Goal: Task Accomplishment & Management: Use online tool/utility

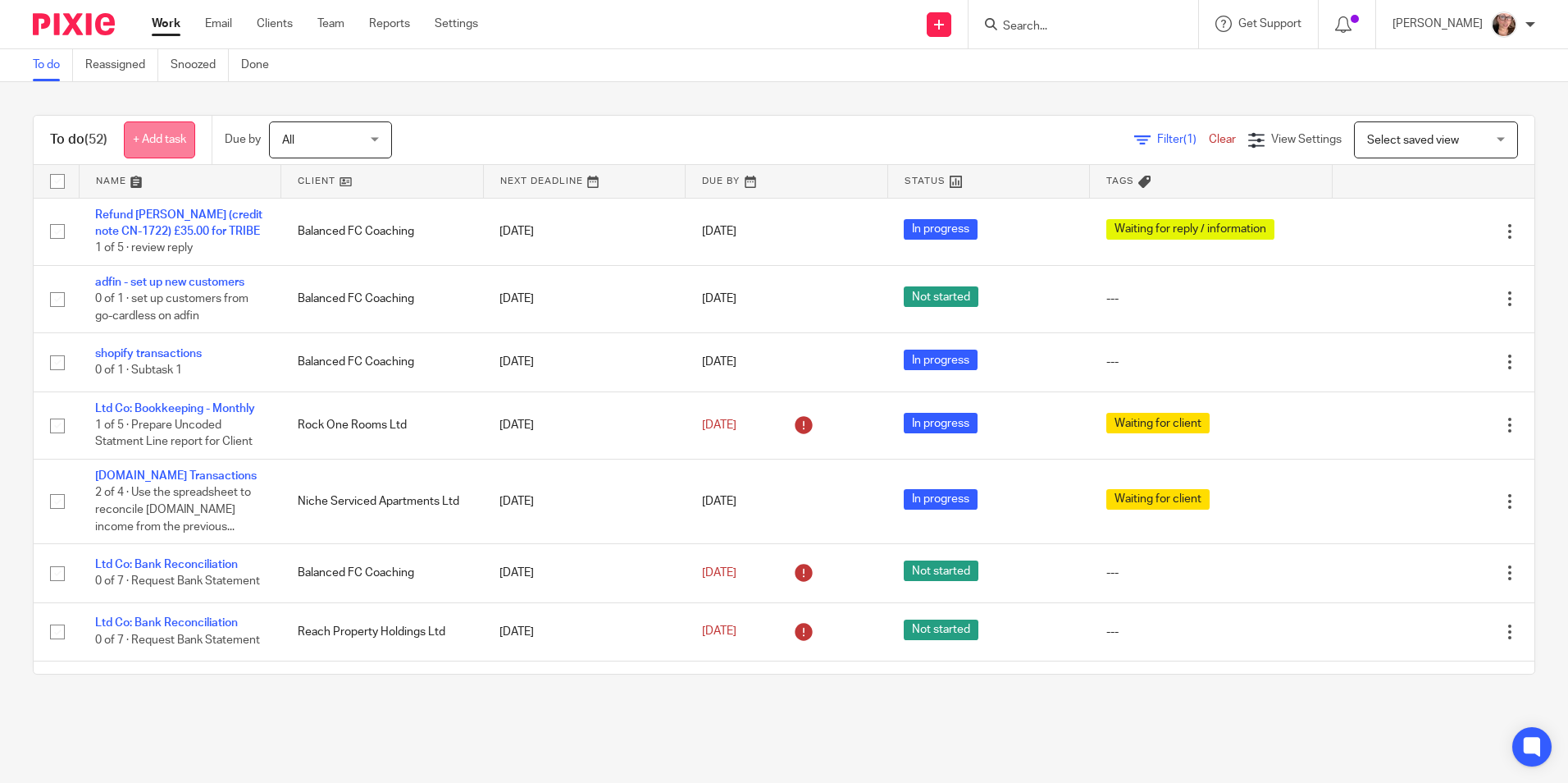
click at [179, 131] on link "+ Add task" at bounding box center [159, 140] width 71 height 37
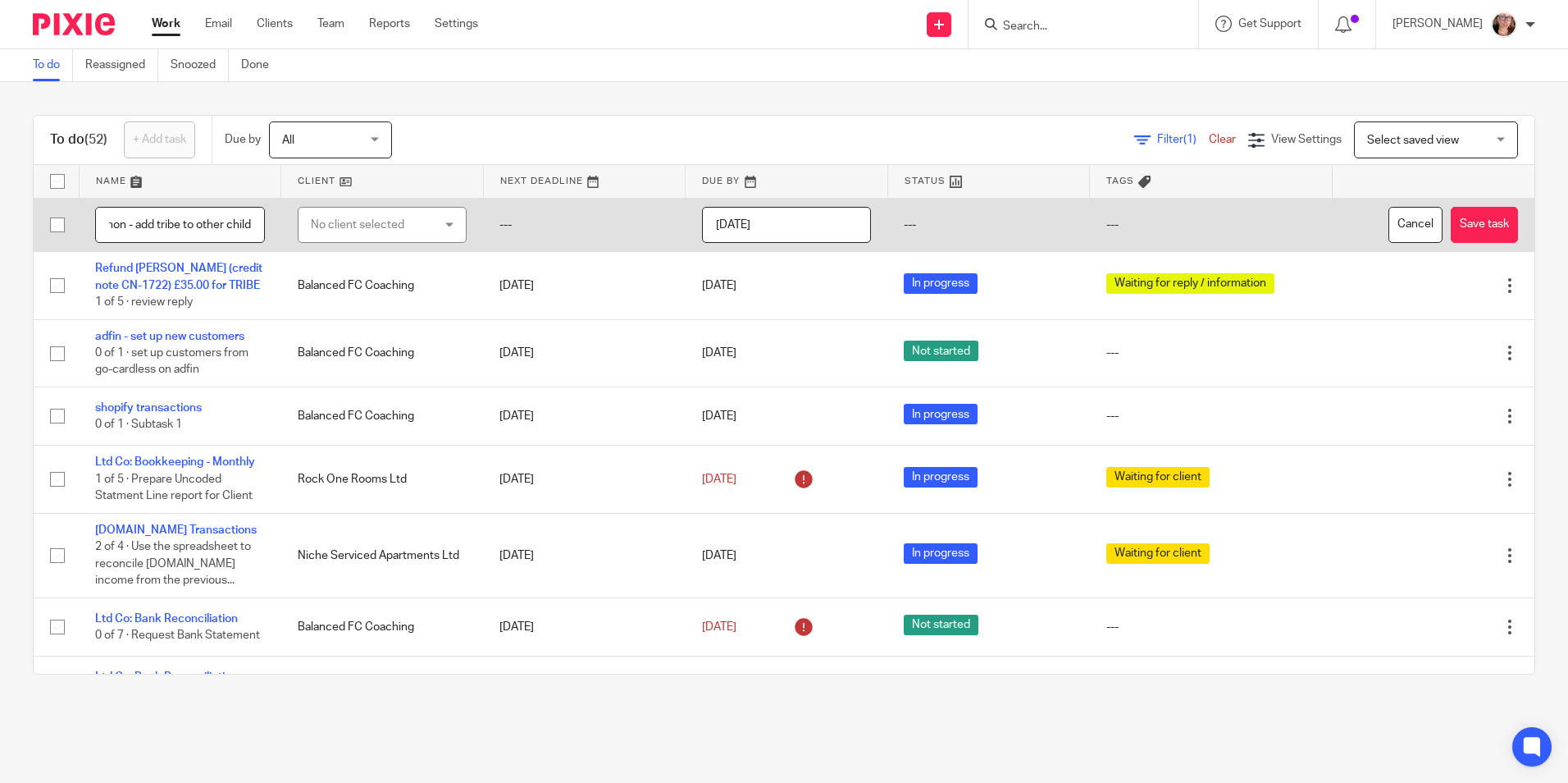
scroll to position [0, 28]
type input "salmon - add tribe to other child"
click at [359, 243] on div "No client selected" at bounding box center [382, 225] width 170 height 37
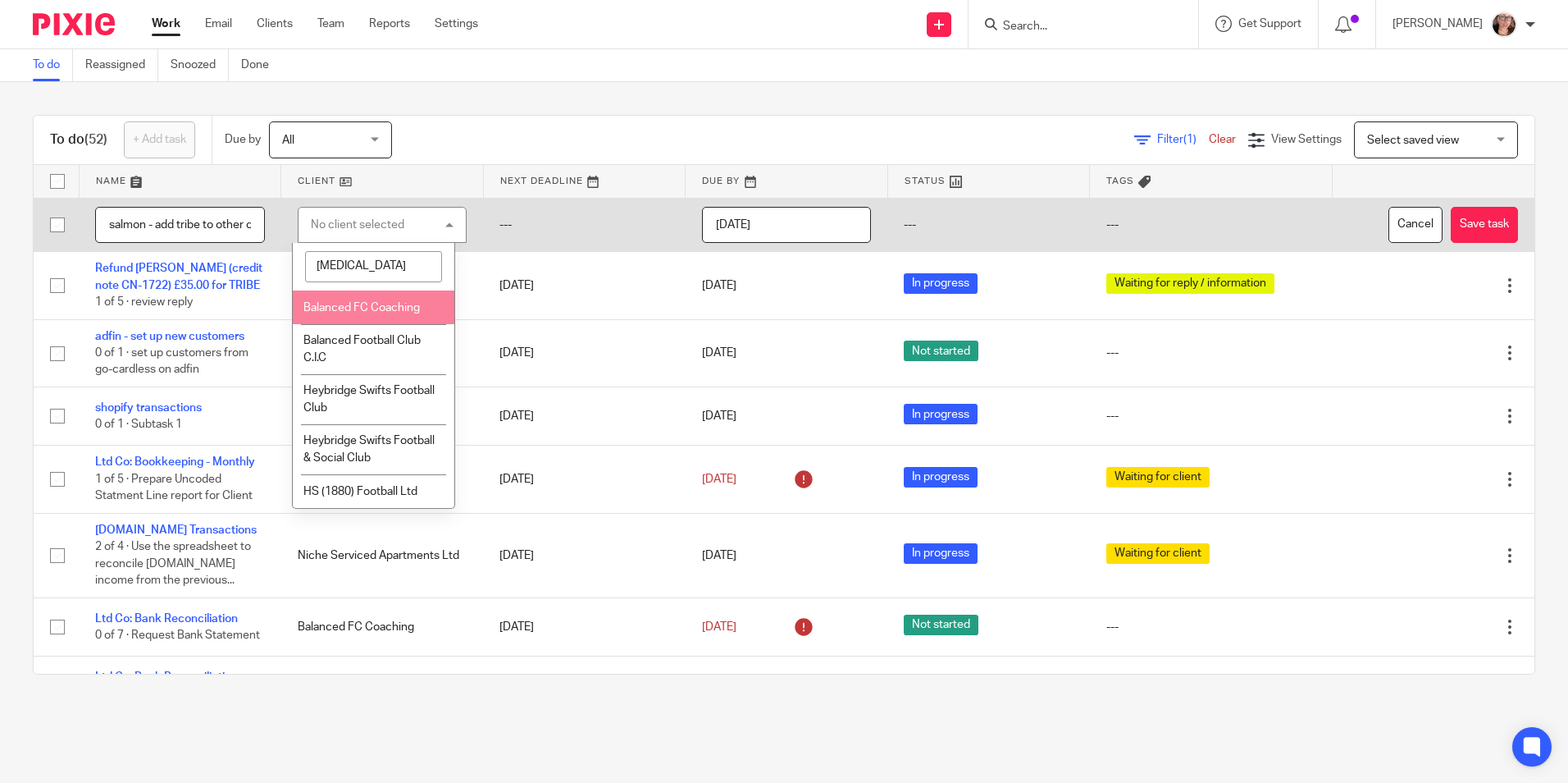
type input "[MEDICAL_DATA]"
click at [366, 308] on span "Balanced FC Coaching" at bounding box center [362, 308] width 117 height 11
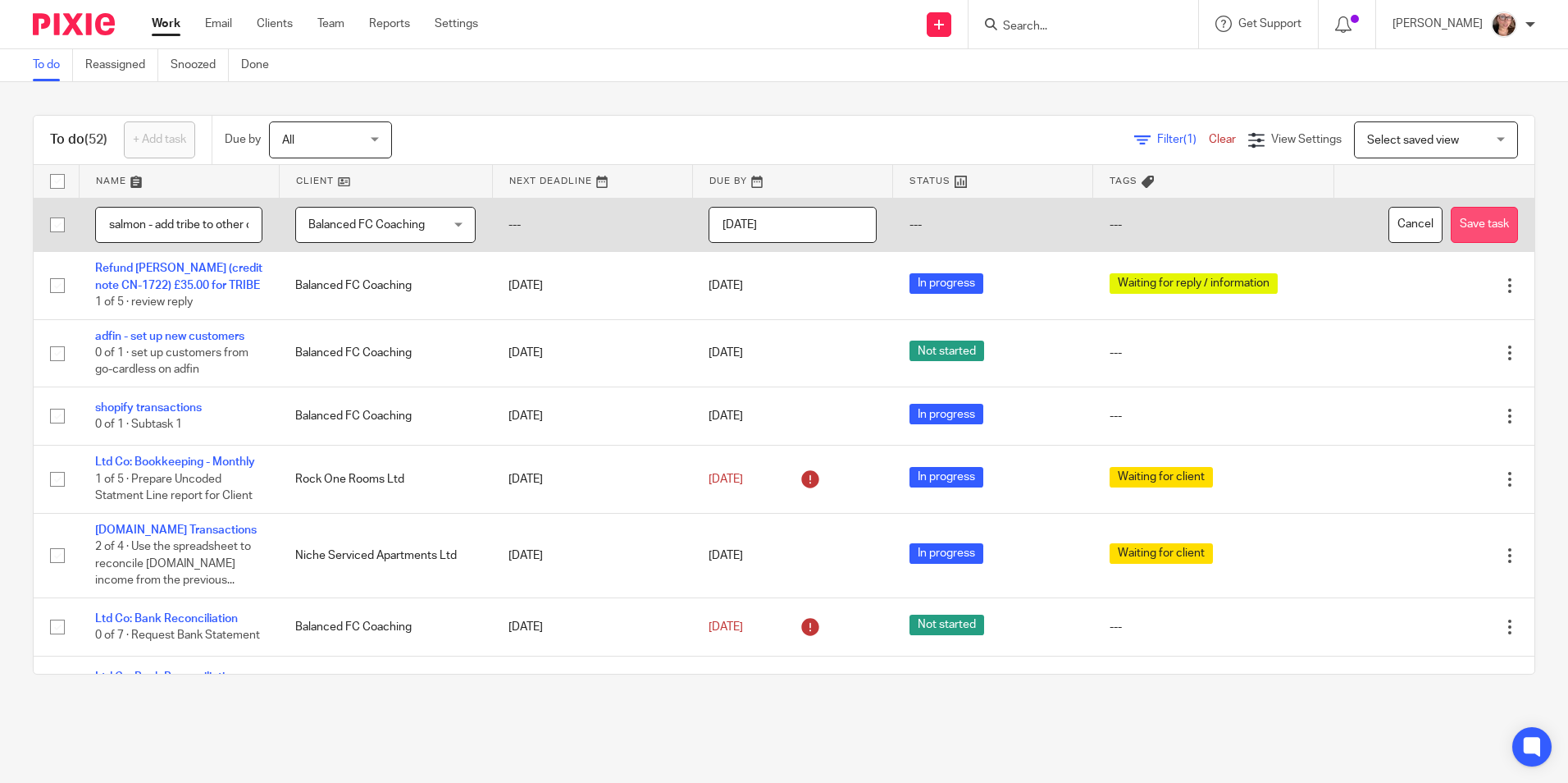
click at [1458, 212] on button "Save task" at bounding box center [1485, 225] width 68 height 37
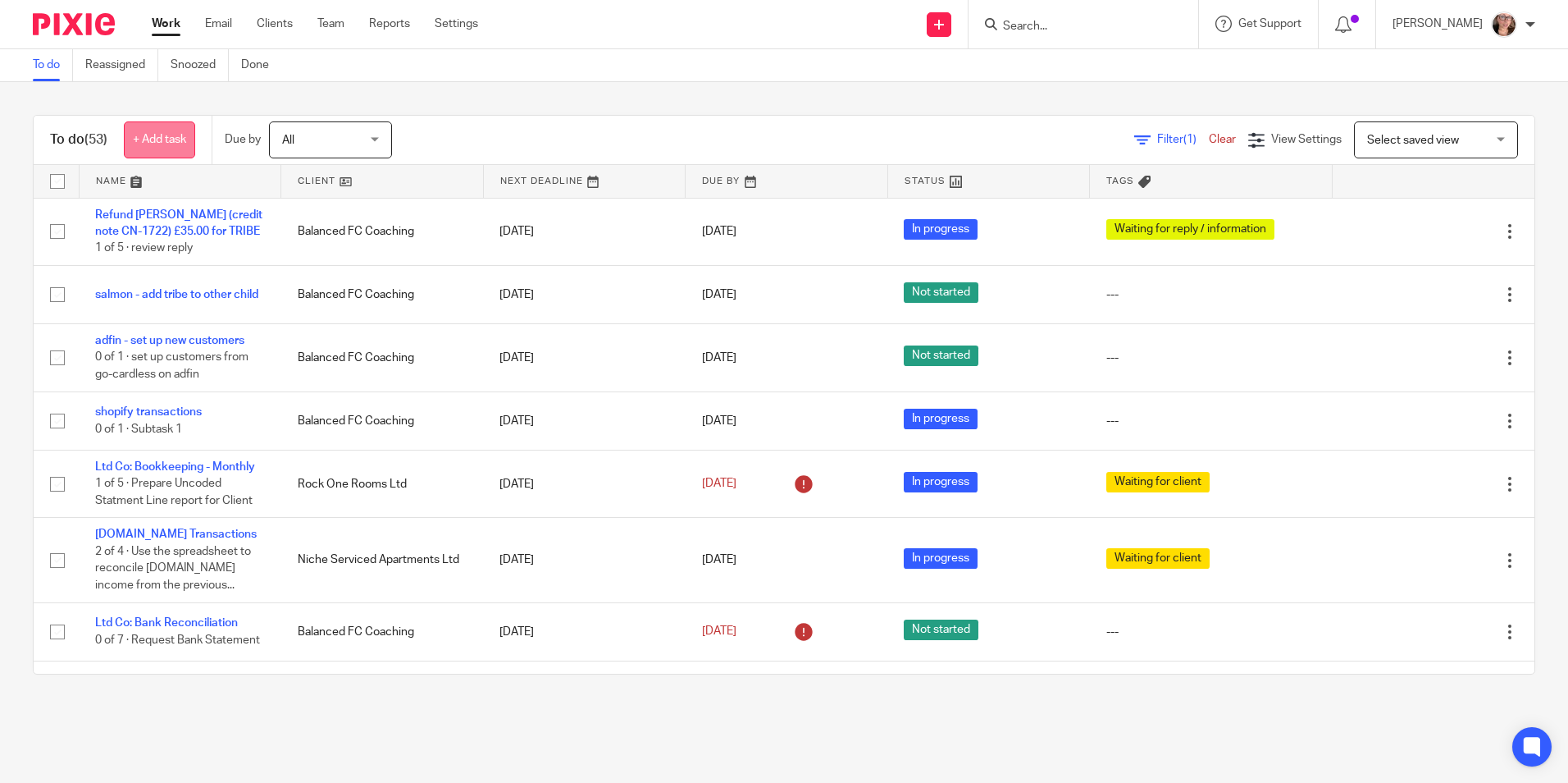
drag, startPoint x: 0, startPoint y: 0, endPoint x: 183, endPoint y: 135, distance: 227.4
click at [183, 135] on link "+ Add task" at bounding box center [159, 140] width 71 height 37
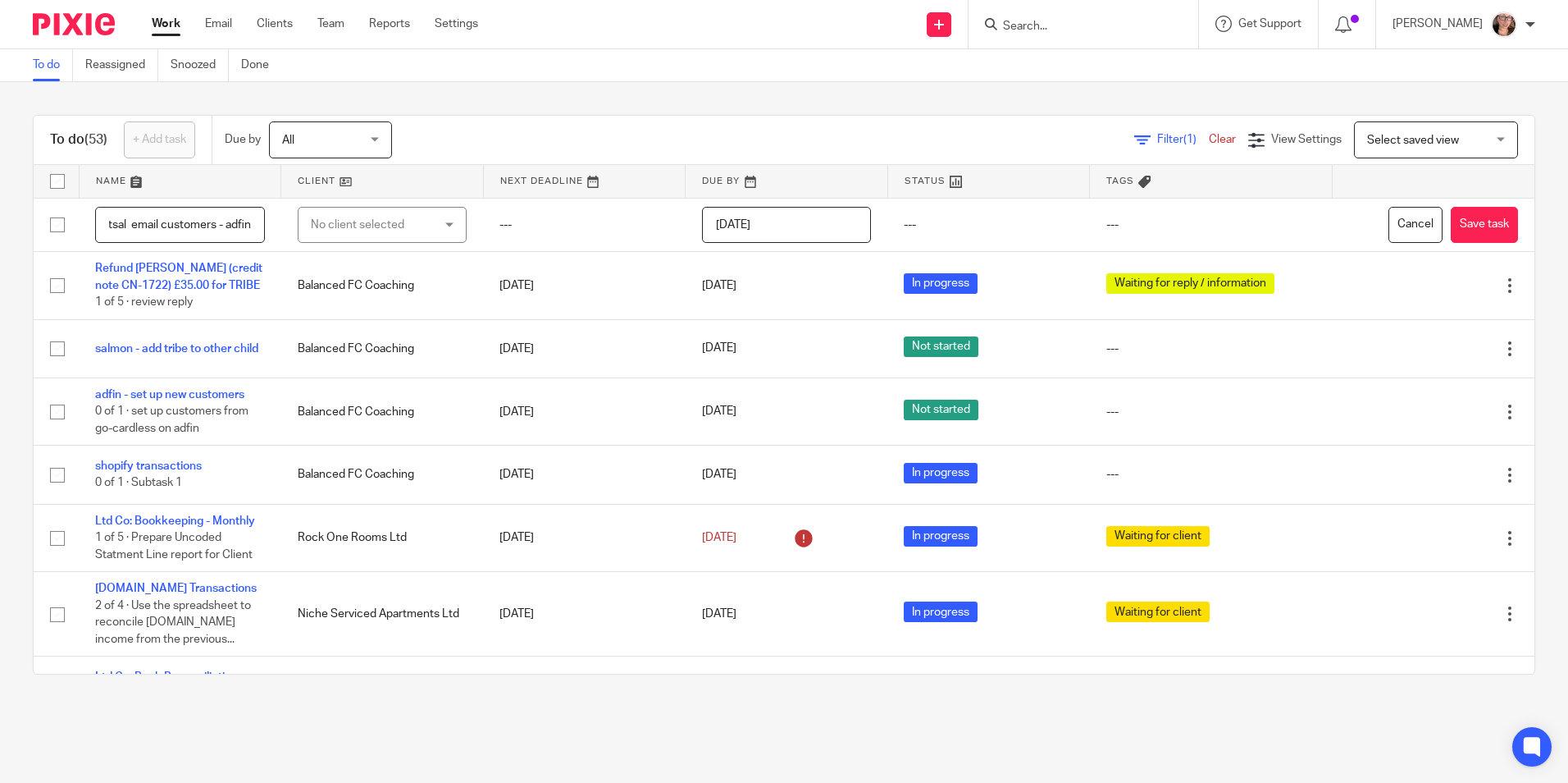
scroll to position [0, 18]
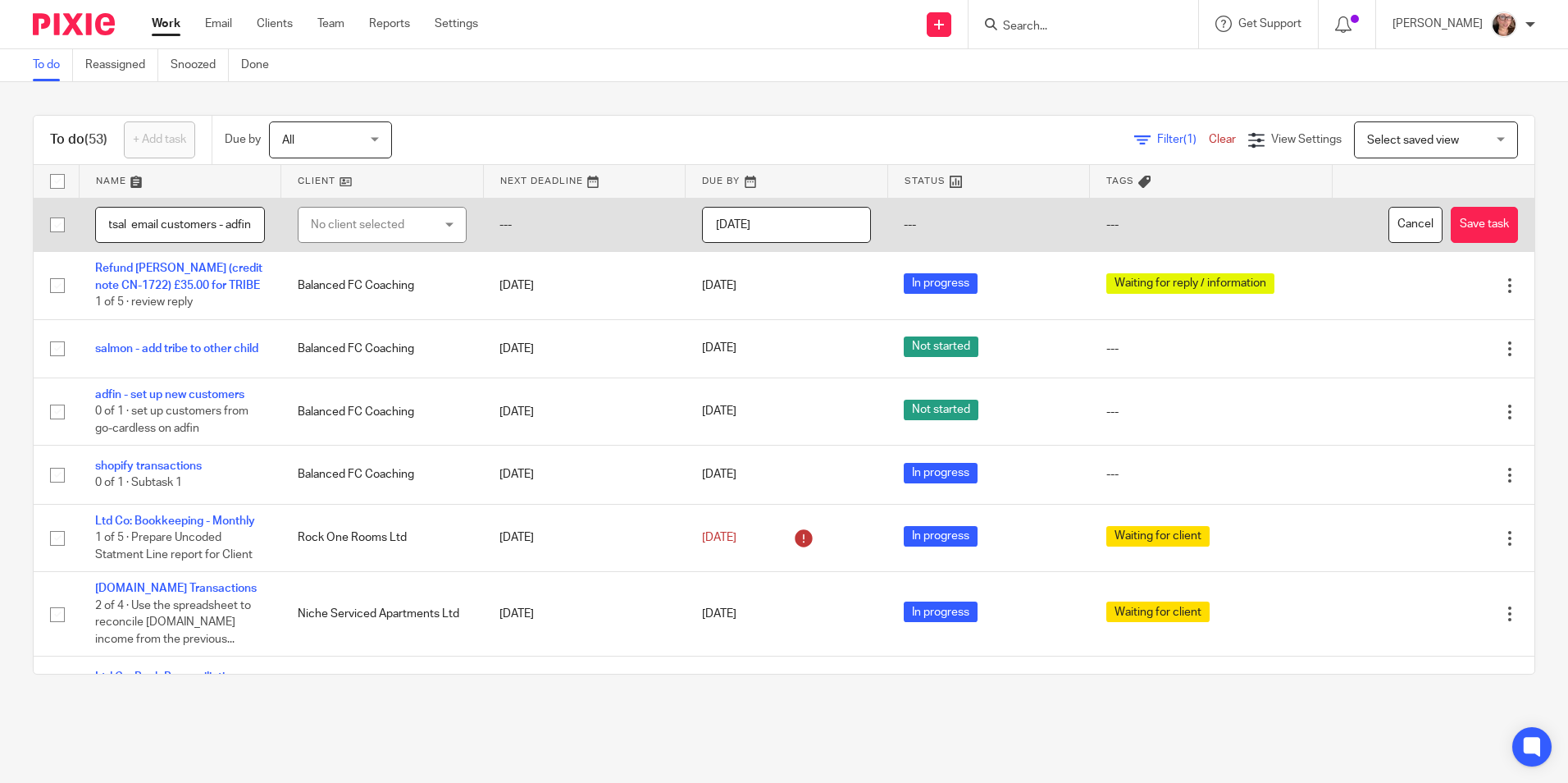
type input "futsal email customers - adfin"
click at [359, 225] on div "No client selected" at bounding box center [373, 225] width 124 height 34
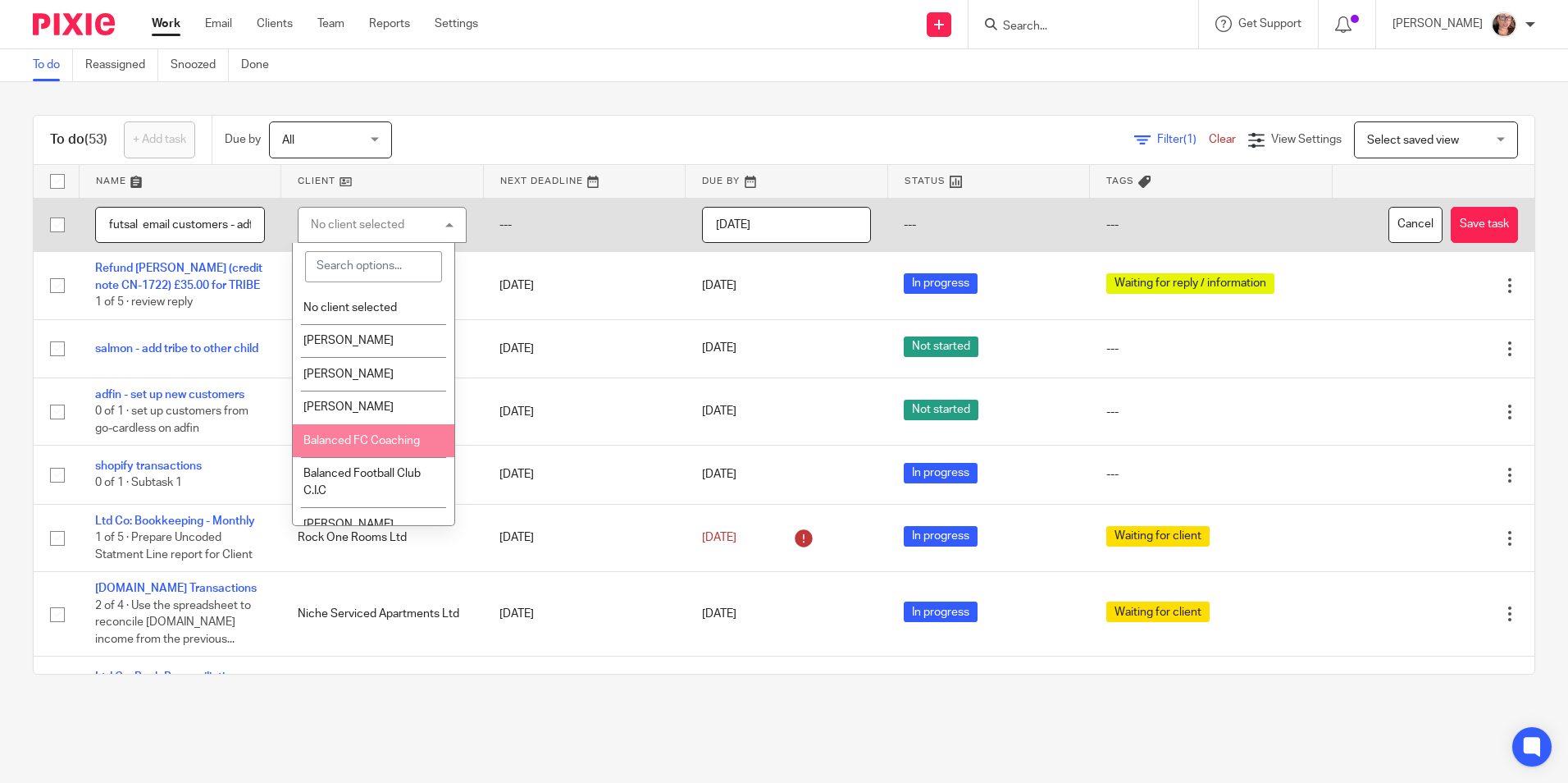
click at [391, 431] on li "Balanced FC Coaching" at bounding box center [374, 441] width 162 height 33
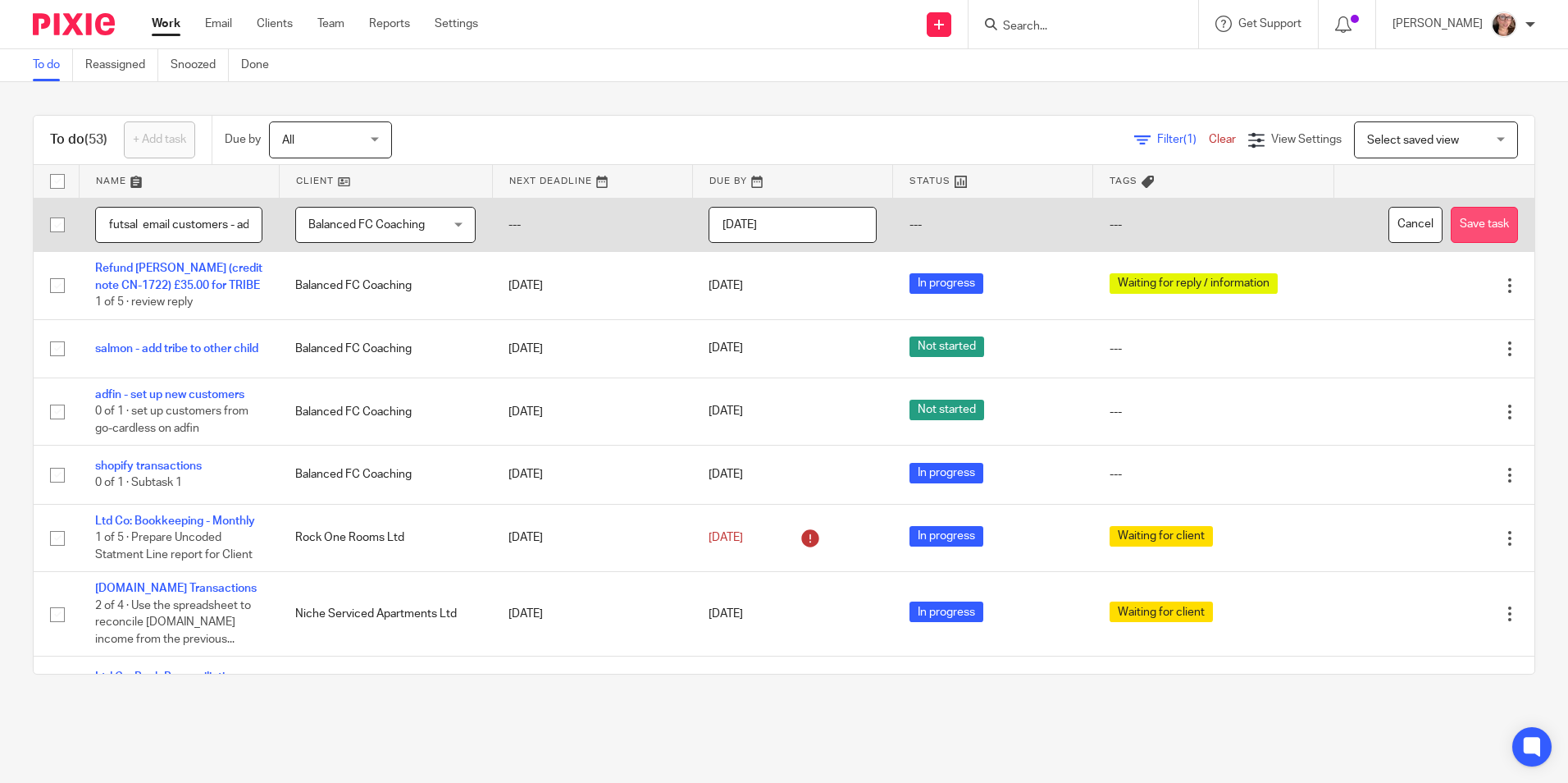
click at [1451, 235] on button "Save task" at bounding box center [1485, 225] width 68 height 37
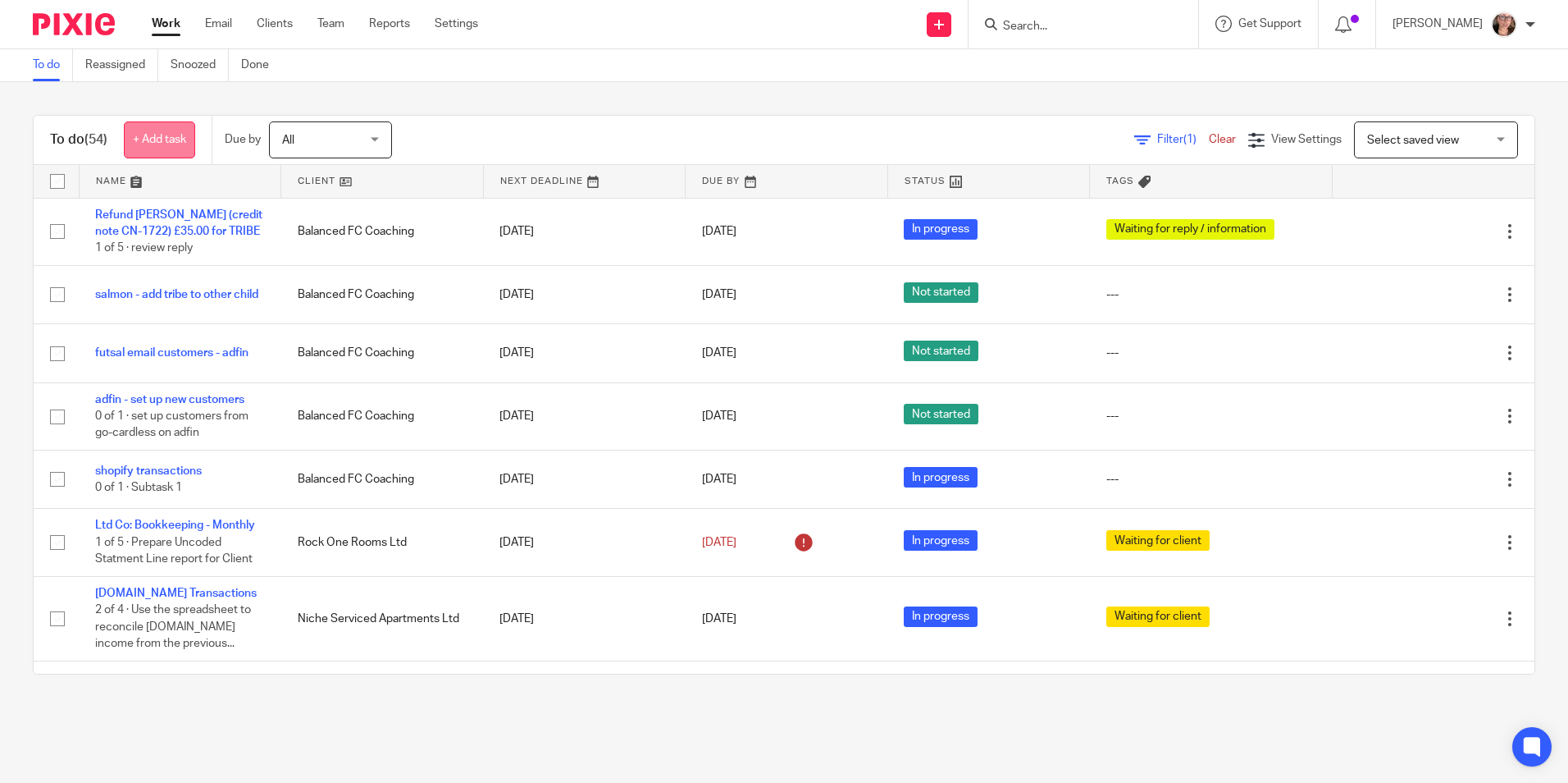
click at [195, 143] on link "+ Add task" at bounding box center [159, 140] width 71 height 37
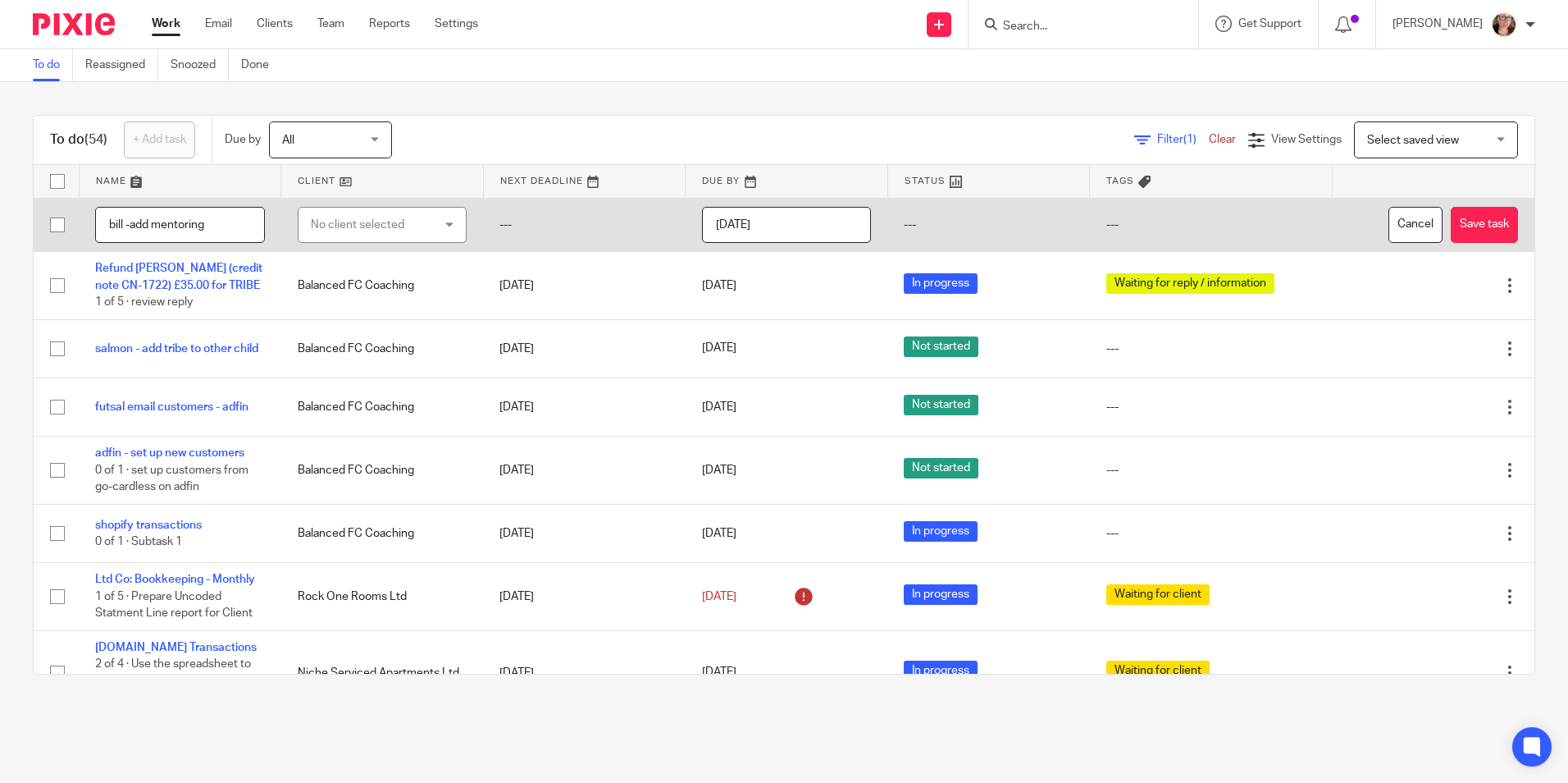
type input "bill -add mentoring"
click at [367, 225] on div "No client selected" at bounding box center [373, 225] width 124 height 34
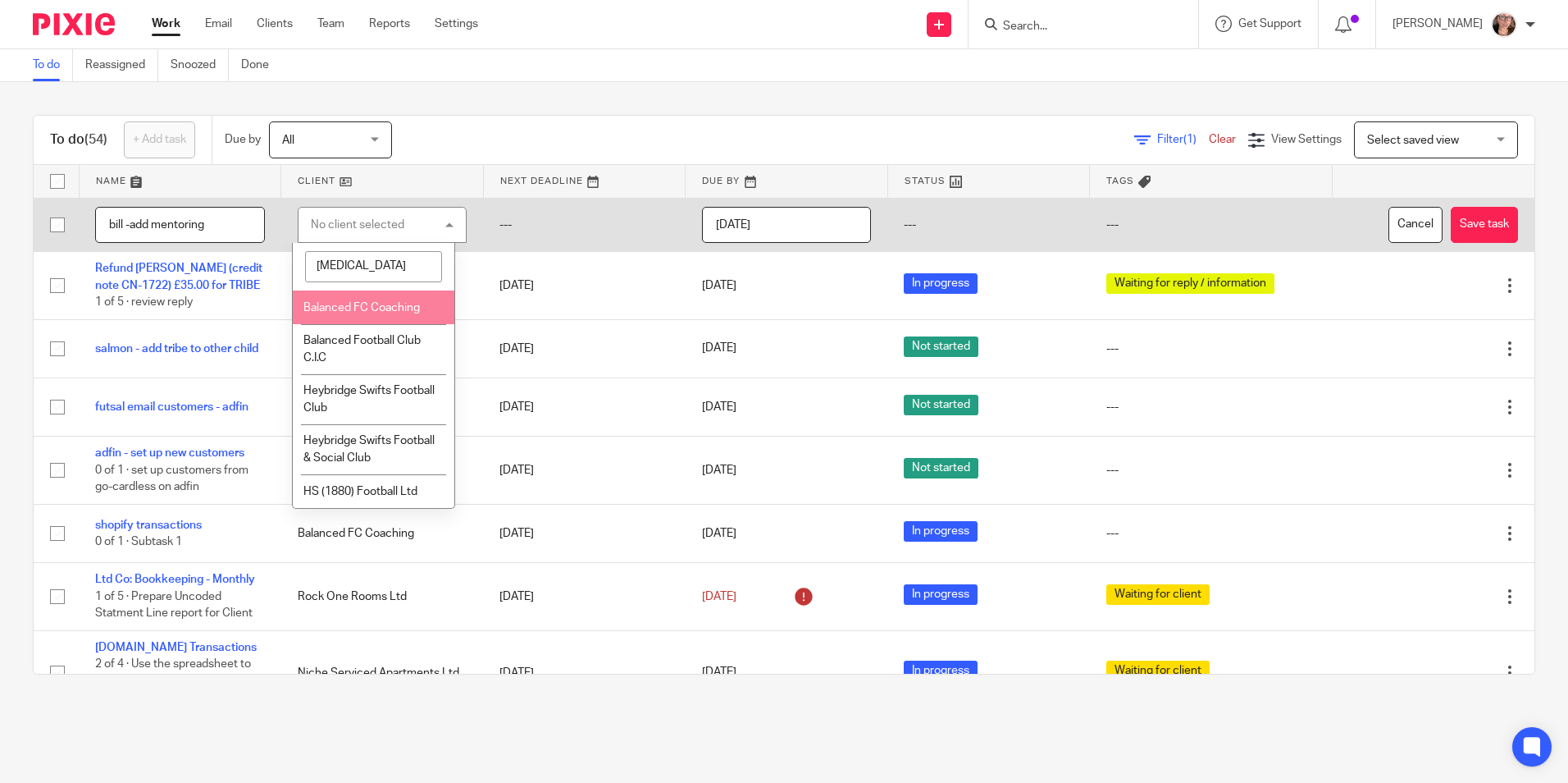
type input "[MEDICAL_DATA]"
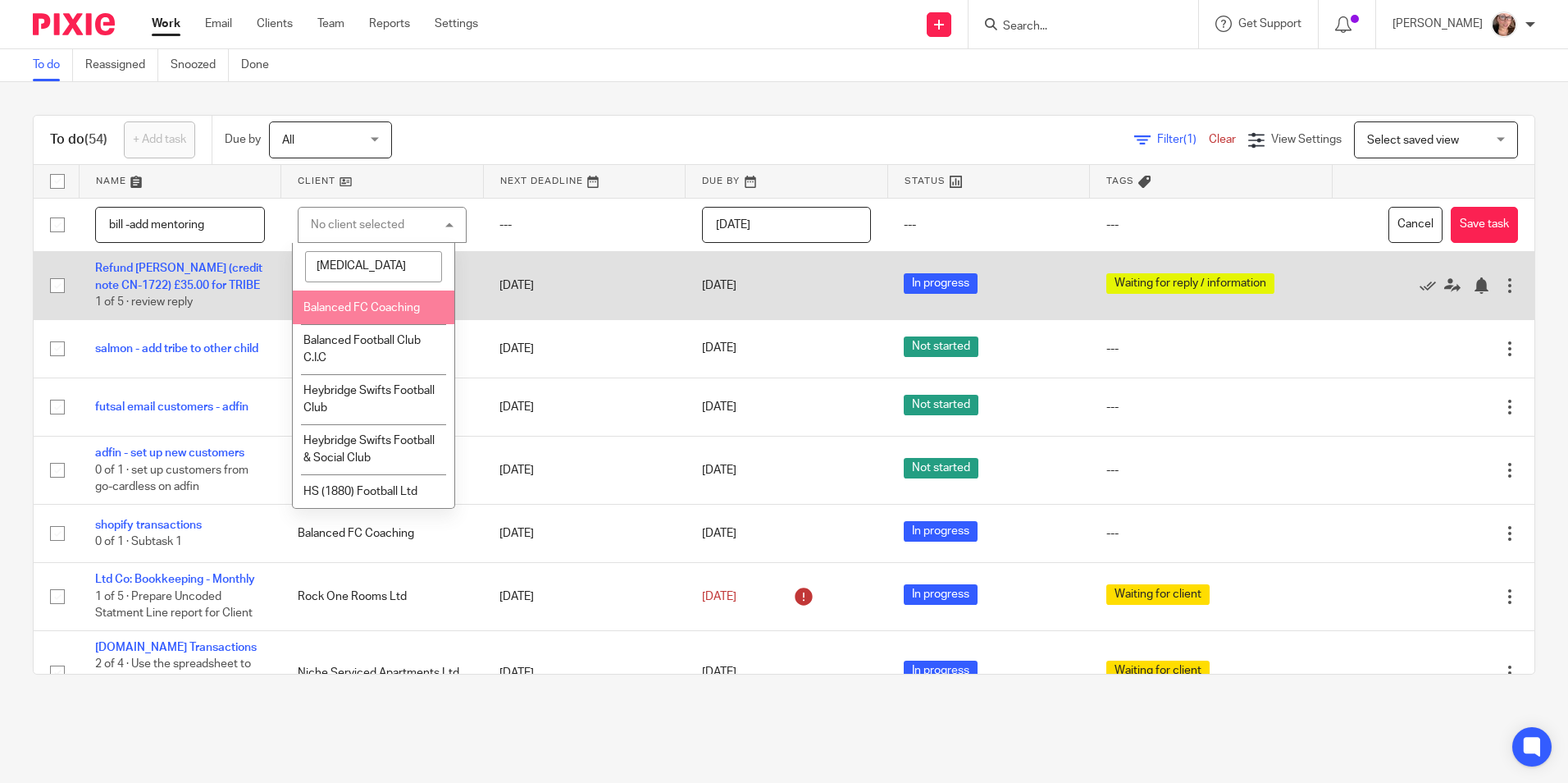
drag, startPoint x: 377, startPoint y: 300, endPoint x: 409, endPoint y: 302, distance: 32.1
click at [388, 302] on li "Balanced FC Coaching" at bounding box center [374, 307] width 162 height 33
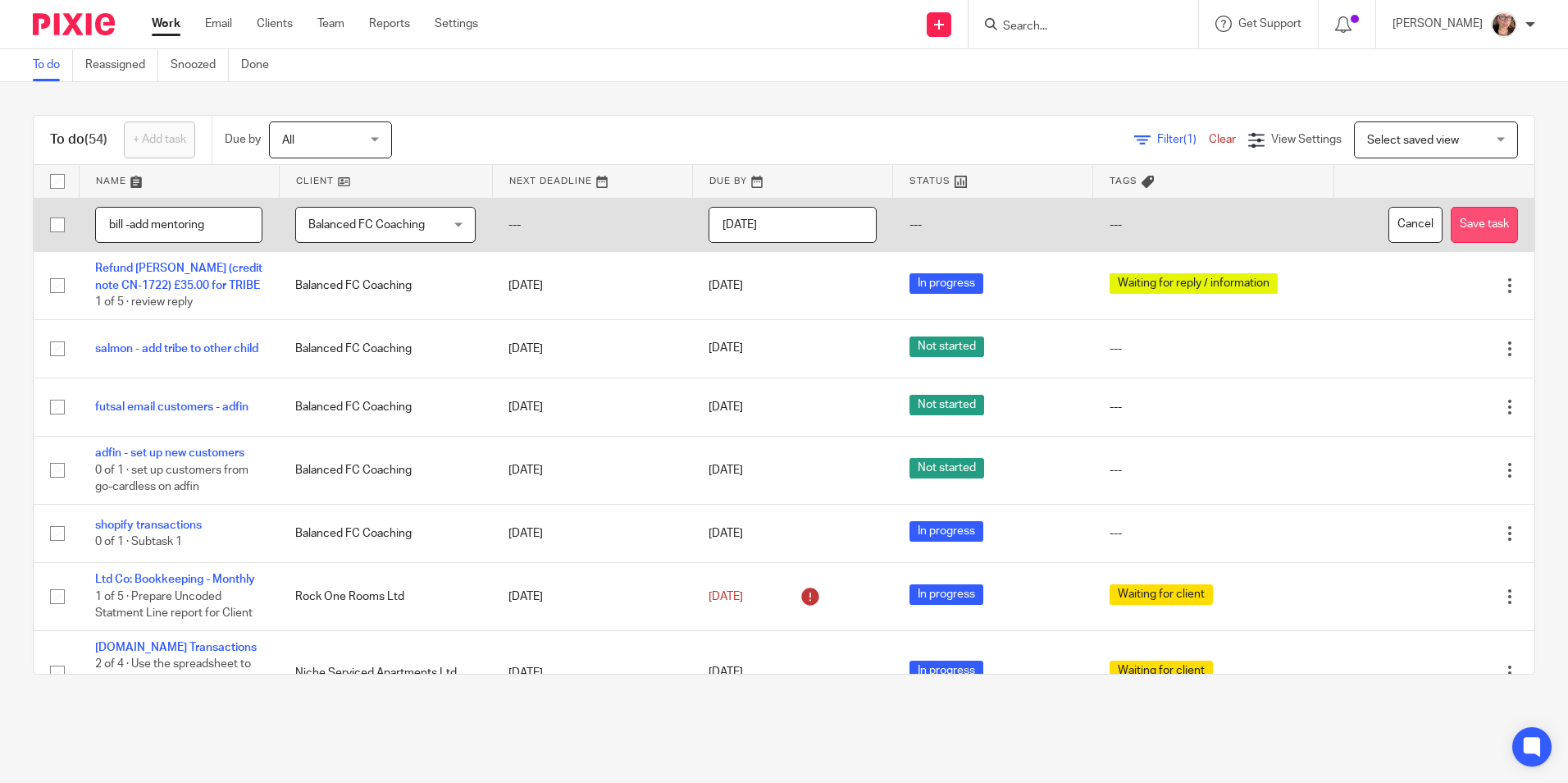
click at [1451, 229] on button "Save task" at bounding box center [1485, 225] width 68 height 37
